Goal: Navigation & Orientation: Find specific page/section

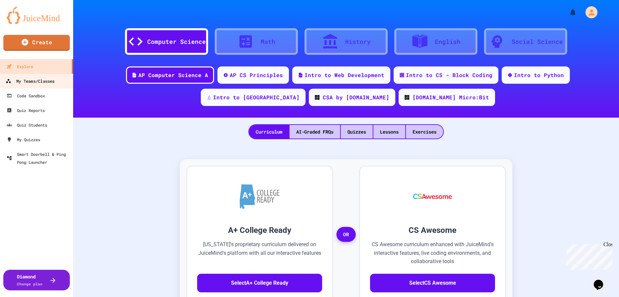
click at [34, 80] on div "My Teams/Classes" at bounding box center [30, 81] width 49 height 8
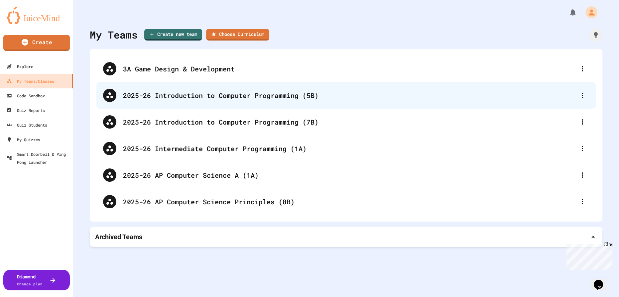
click at [215, 98] on div "2025-26 Introduction to Computer Programming (5B)" at bounding box center [349, 95] width 453 height 10
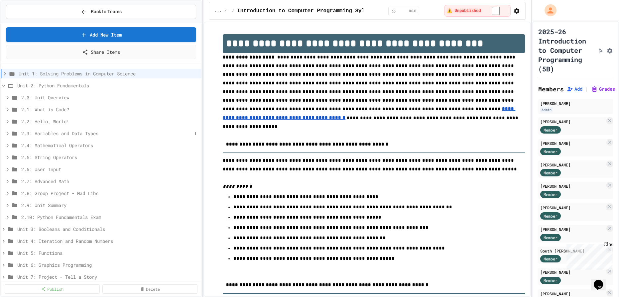
click at [8, 131] on icon at bounding box center [8, 134] width 6 height 6
